Goal: Information Seeking & Learning: Learn about a topic

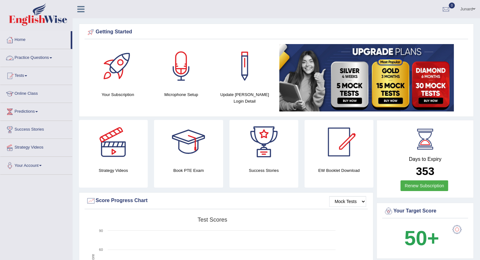
click at [41, 55] on link "Practice Questions" at bounding box center [36, 57] width 72 height 16
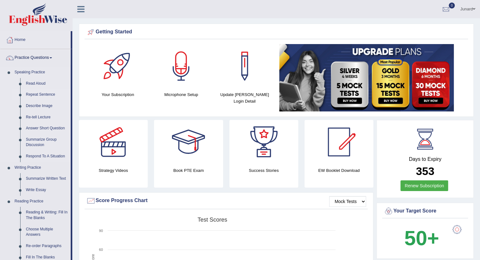
click at [44, 96] on link "Repeat Sentence" at bounding box center [47, 94] width 48 height 11
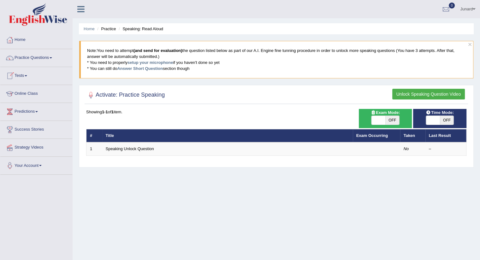
click at [30, 91] on link "Online Class" at bounding box center [36, 93] width 72 height 16
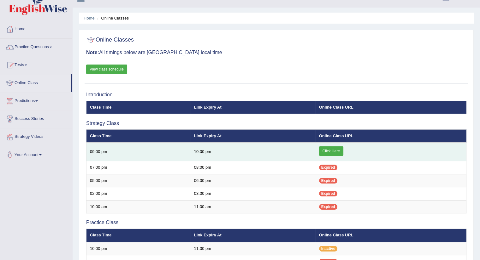
scroll to position [11, 0]
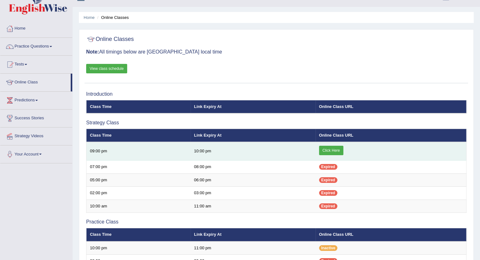
click at [335, 150] on link "Click Here" at bounding box center [331, 150] width 24 height 9
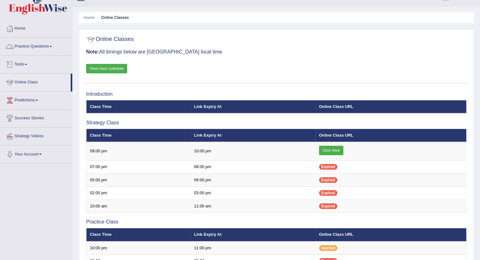
click at [32, 45] on link "Practice Questions" at bounding box center [36, 46] width 72 height 16
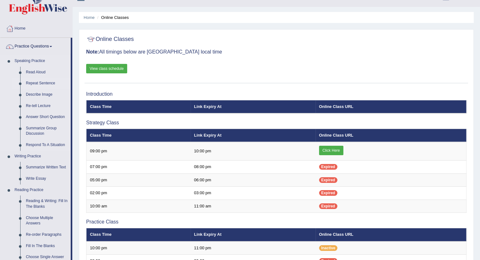
click at [35, 80] on link "Repeat Sentence" at bounding box center [47, 83] width 48 height 11
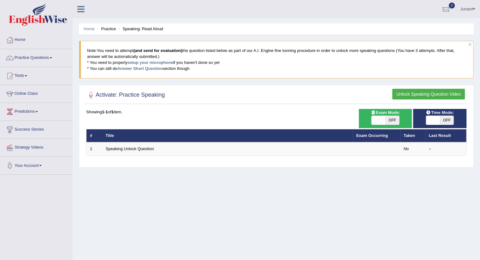
click at [208, 80] on div "× Note: You need to attempt (and send for evaluation) the question listed below…" at bounding box center [276, 63] width 394 height 44
drag, startPoint x: 208, startPoint y: 80, endPoint x: 158, endPoint y: 61, distance: 54.2
click at [158, 61] on div "× Note: You need to attempt (and send for evaluation) the question listed below…" at bounding box center [276, 63] width 394 height 44
click at [158, 61] on link "setup your microphone" at bounding box center [149, 62] width 45 height 5
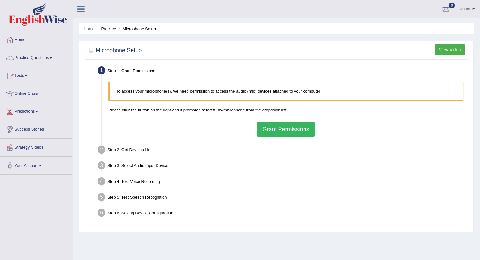
click at [269, 132] on button "Grant Permissions" at bounding box center [285, 129] width 57 height 15
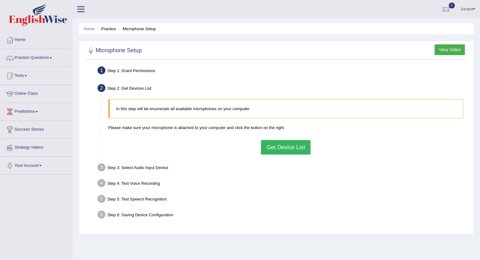
click at [284, 143] on button "Get Device List" at bounding box center [285, 147] width 49 height 15
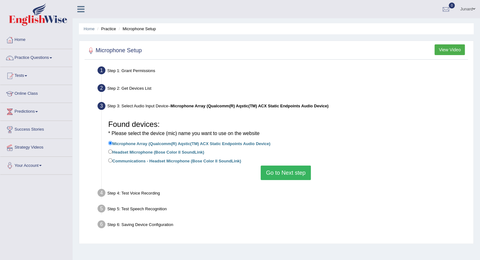
click at [275, 173] on button "Go to Next step" at bounding box center [285, 173] width 50 height 15
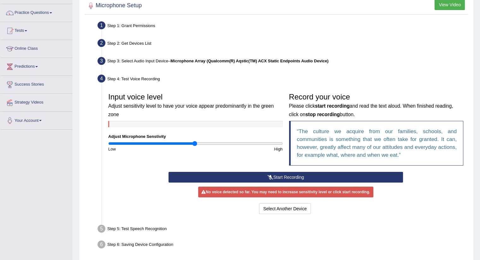
scroll to position [45, 0]
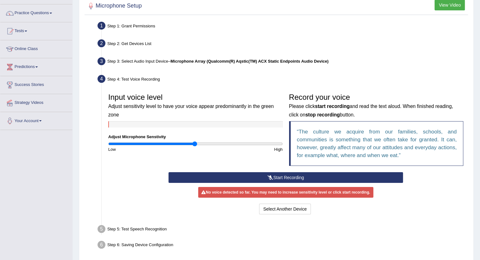
click at [273, 174] on button "Start Recording" at bounding box center [285, 177] width 234 height 11
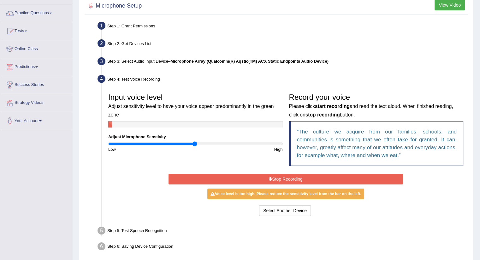
click at [273, 174] on button "Stop Recording" at bounding box center [285, 179] width 234 height 11
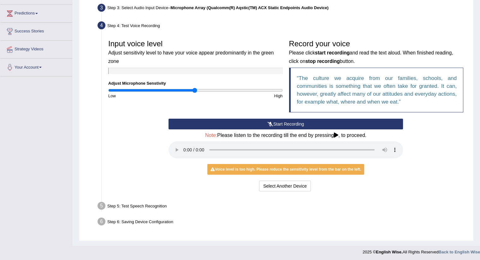
scroll to position [100, 0]
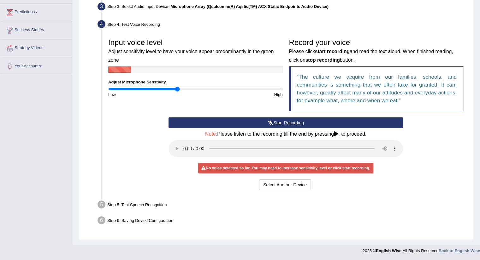
drag, startPoint x: 194, startPoint y: 89, endPoint x: 178, endPoint y: 91, distance: 16.8
click at [178, 91] on input "range" at bounding box center [195, 89] width 174 height 5
drag, startPoint x: 177, startPoint y: 88, endPoint x: 190, endPoint y: 88, distance: 13.2
click at [190, 88] on input "range" at bounding box center [195, 89] width 174 height 5
drag, startPoint x: 188, startPoint y: 89, endPoint x: 197, endPoint y: 88, distance: 8.6
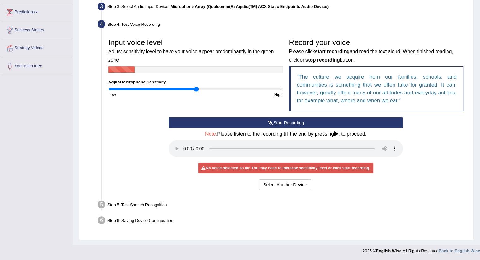
click at [197, 88] on input "range" at bounding box center [195, 89] width 174 height 5
click at [263, 121] on button "Start Recording" at bounding box center [285, 123] width 234 height 11
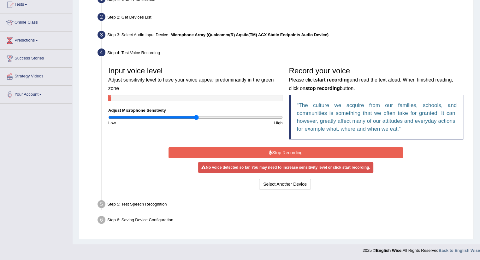
scroll to position [71, 0]
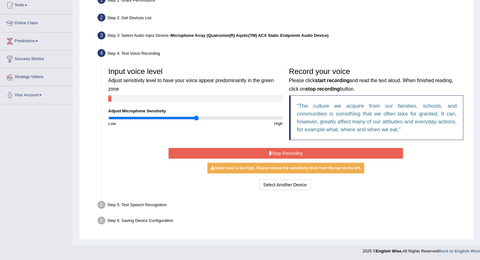
click at [240, 151] on button "Stop Recording" at bounding box center [285, 153] width 234 height 11
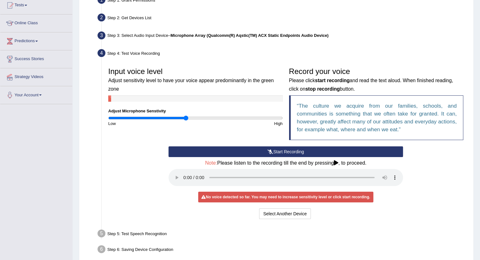
drag, startPoint x: 196, startPoint y: 118, endPoint x: 186, endPoint y: 115, distance: 10.6
type input "0.9"
click at [186, 116] on input "range" at bounding box center [195, 118] width 174 height 5
click at [186, 115] on div "Input voice level Adjust sensitivity level to have your voice appear predominan…" at bounding box center [195, 95] width 181 height 62
click at [304, 150] on button "Start Recording" at bounding box center [285, 152] width 234 height 11
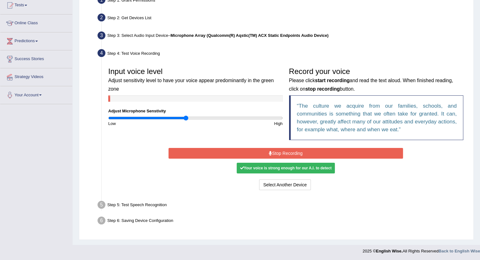
click at [292, 154] on button "Stop Recording" at bounding box center [285, 153] width 234 height 11
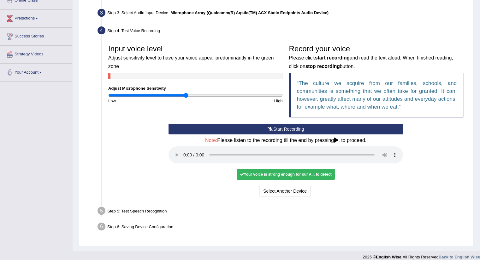
scroll to position [95, 0]
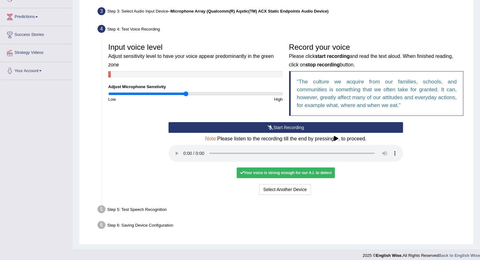
click at [291, 175] on div "Your voice is strong enough for our A.I. to detect" at bounding box center [286, 173] width 98 height 11
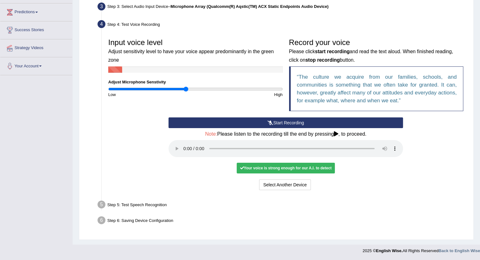
scroll to position [100, 0]
click at [242, 223] on div "Step 6: Saving Device Configuration" at bounding box center [283, 222] width 376 height 14
click at [289, 166] on div "Your voice is strong enough for our A.I. to detect" at bounding box center [286, 168] width 98 height 11
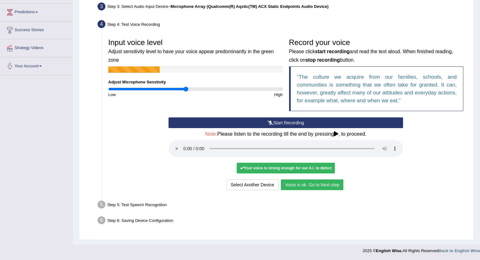
click at [298, 187] on button "Voice is ok. Go to Next step" at bounding box center [312, 185] width 62 height 11
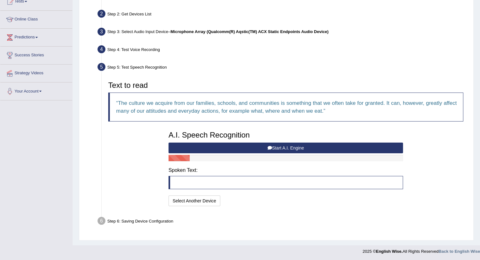
scroll to position [74, 0]
click at [267, 147] on icon at bounding box center [269, 148] width 4 height 4
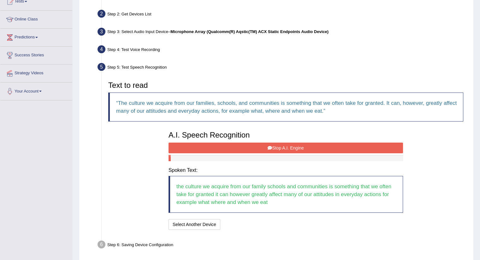
click at [292, 144] on button "Stop A.I. Engine" at bounding box center [285, 148] width 234 height 11
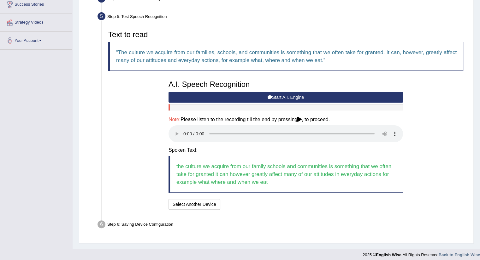
scroll to position [126, 0]
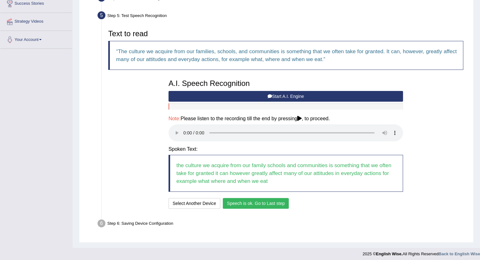
click at [257, 207] on button "Speech is ok. Go to Last step" at bounding box center [256, 203] width 66 height 11
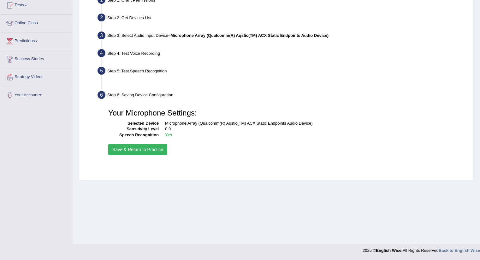
scroll to position [71, 0]
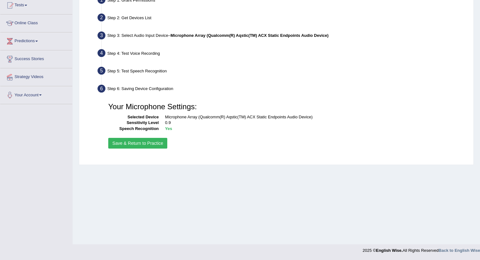
click at [158, 144] on button "Save & Return to Practice" at bounding box center [137, 143] width 59 height 11
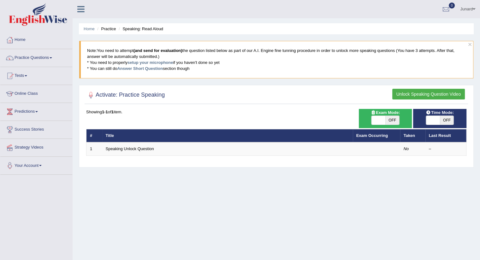
click at [427, 95] on button "Unlock Speaking Question Video" at bounding box center [428, 94] width 73 height 11
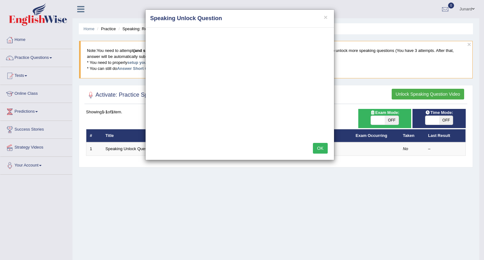
click at [324, 148] on button "OK" at bounding box center [320, 148] width 15 height 11
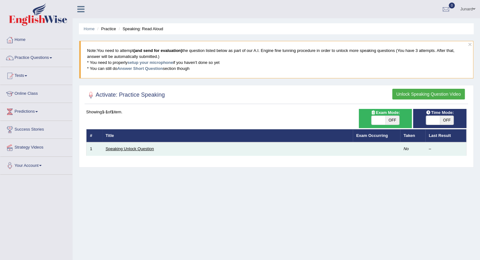
click at [145, 149] on link "Speaking Unlock Question" at bounding box center [130, 149] width 48 height 5
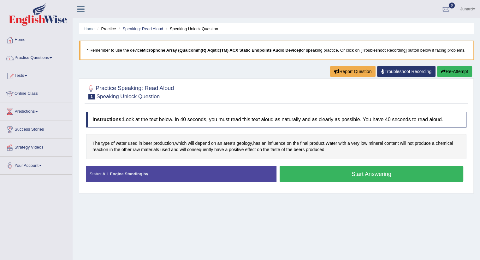
click at [329, 182] on button "Start Answering" at bounding box center [371, 174] width 184 height 16
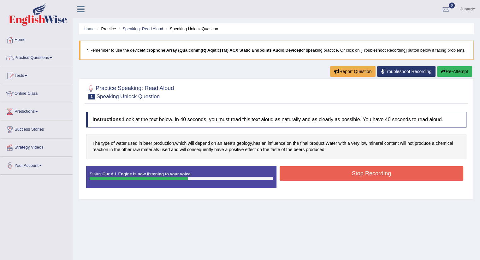
click at [329, 181] on button "Stop Recording" at bounding box center [371, 173] width 184 height 15
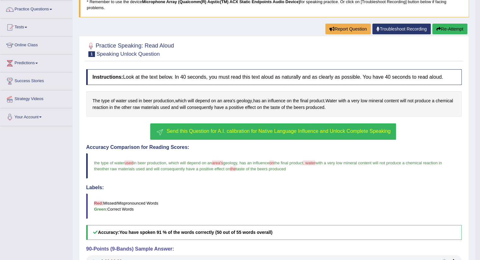
scroll to position [111, 0]
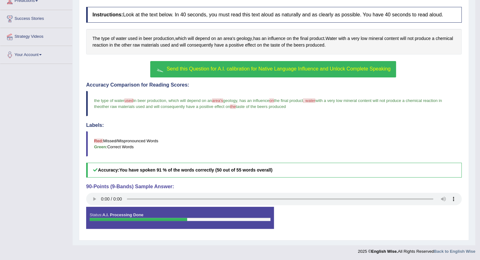
click at [276, 71] on button "Send this Question for A.I. calibration for Native Language Influence and Unloc…" at bounding box center [272, 69] width 245 height 16
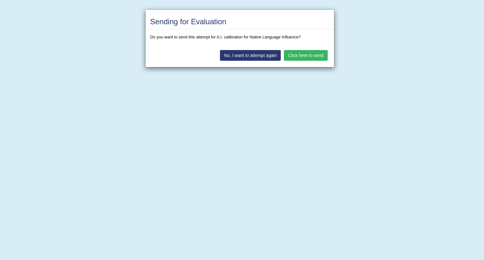
click at [298, 57] on button "Click here to send" at bounding box center [306, 55] width 44 height 11
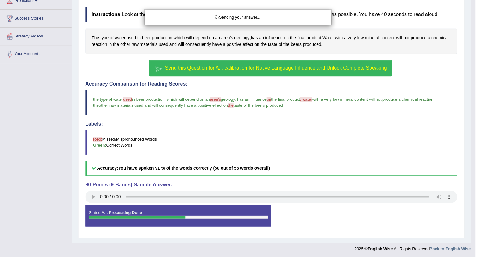
scroll to position [93, 0]
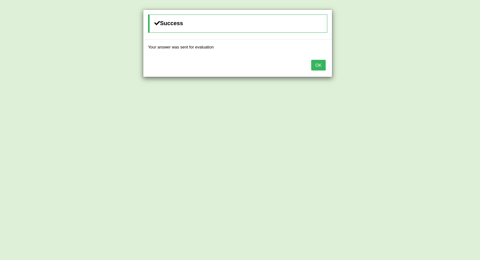
click at [318, 65] on button "OK" at bounding box center [318, 65] width 15 height 11
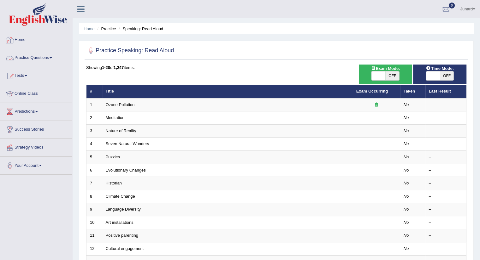
click at [47, 65] on li "Practice Questions Speaking Practice Read Aloud Repeat Sentence Describe Image …" at bounding box center [36, 58] width 72 height 18
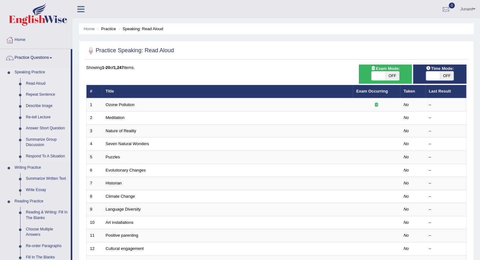
click at [36, 96] on link "Repeat Sentence" at bounding box center [47, 94] width 48 height 11
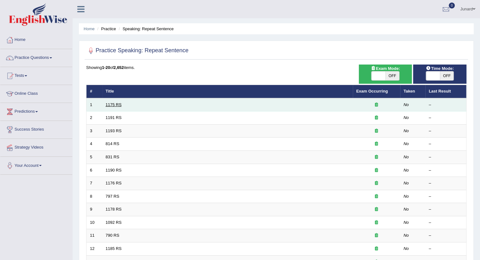
click at [115, 105] on link "1175 RS" at bounding box center [114, 104] width 16 height 5
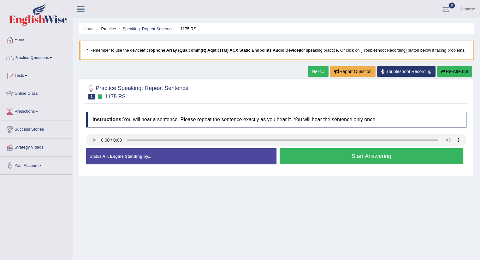
click at [330, 229] on div "Home Practice Speaking: Repeat Sentence 1175 RS * Remember to use the device Mi…" at bounding box center [276, 157] width 407 height 315
click at [348, 160] on button "Start Answering" at bounding box center [371, 157] width 184 height 16
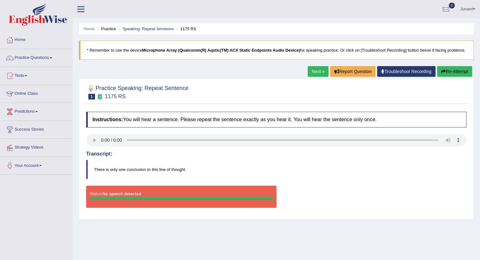
click at [437, 77] on button "Re-Attempt" at bounding box center [454, 71] width 35 height 11
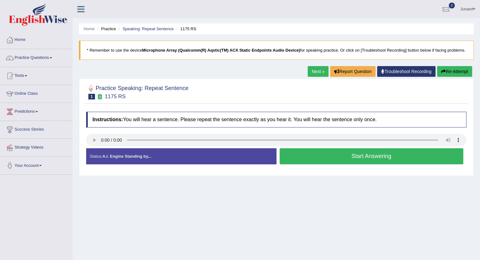
click at [339, 159] on button "Start Answering" at bounding box center [371, 157] width 184 height 16
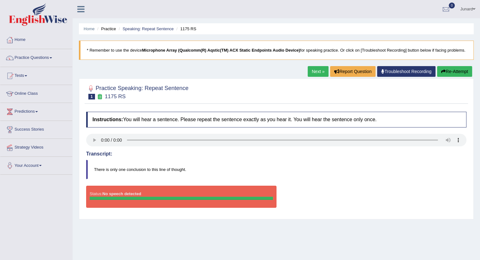
click at [464, 74] on button "Re-Attempt" at bounding box center [454, 71] width 35 height 11
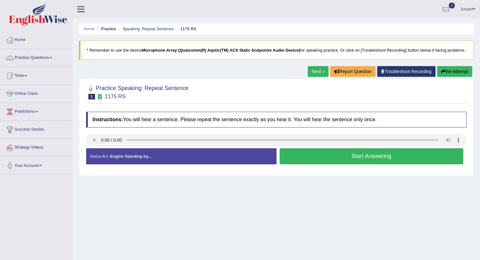
click at [324, 161] on button "Start Answering" at bounding box center [371, 157] width 184 height 16
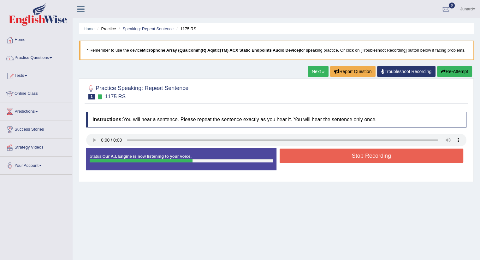
click at [324, 161] on button "Stop Recording" at bounding box center [371, 156] width 184 height 15
